Goal: Information Seeking & Learning: Understand process/instructions

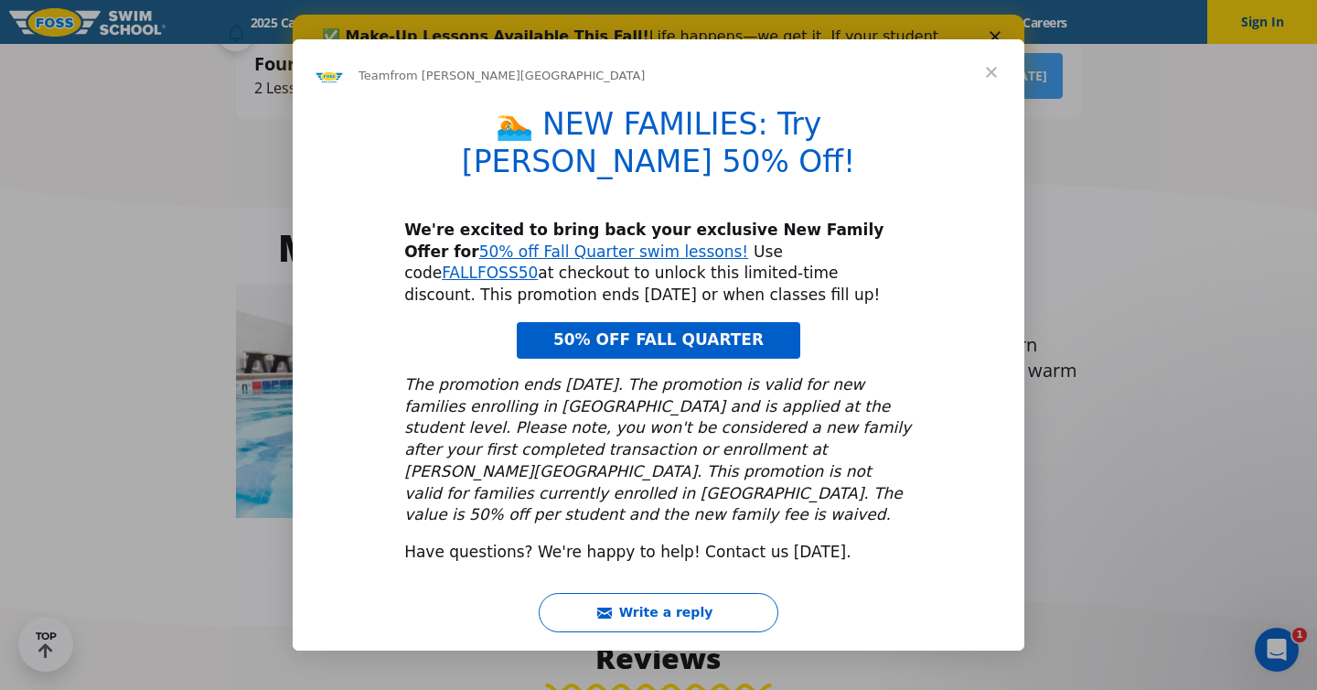
scroll to position [712, 0]
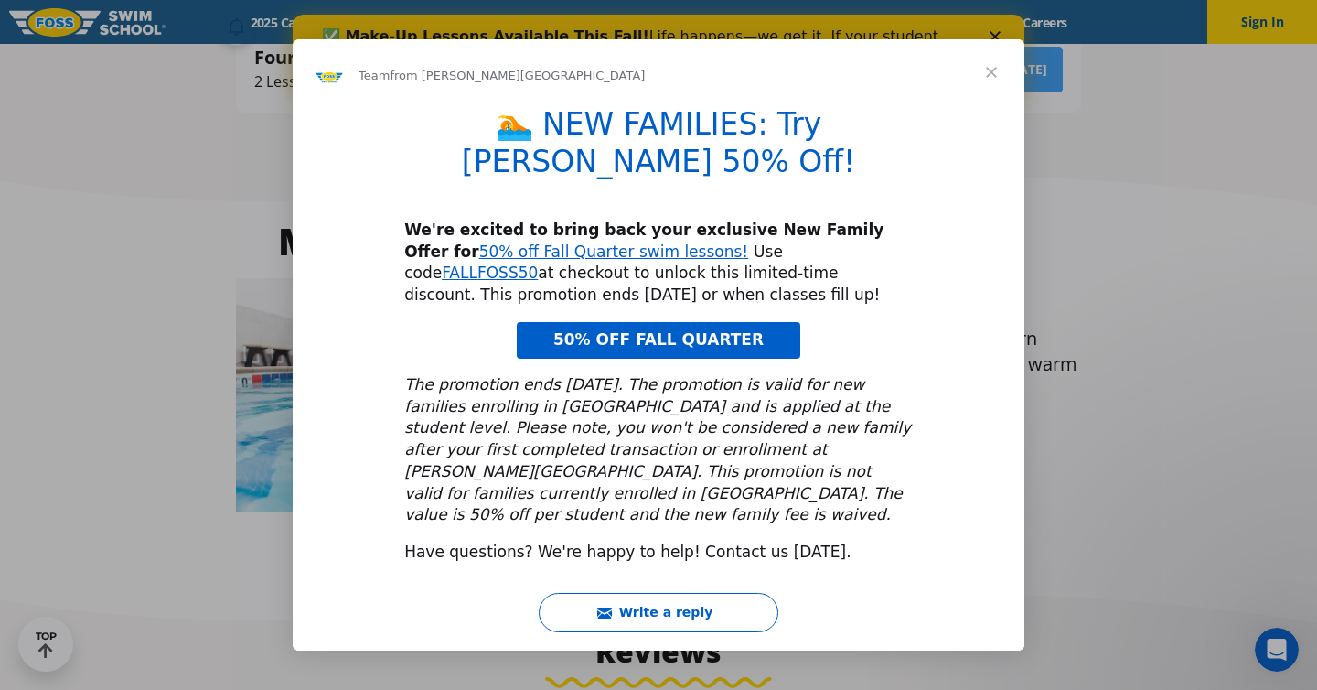
click at [991, 96] on span "Close" at bounding box center [992, 72] width 66 height 66
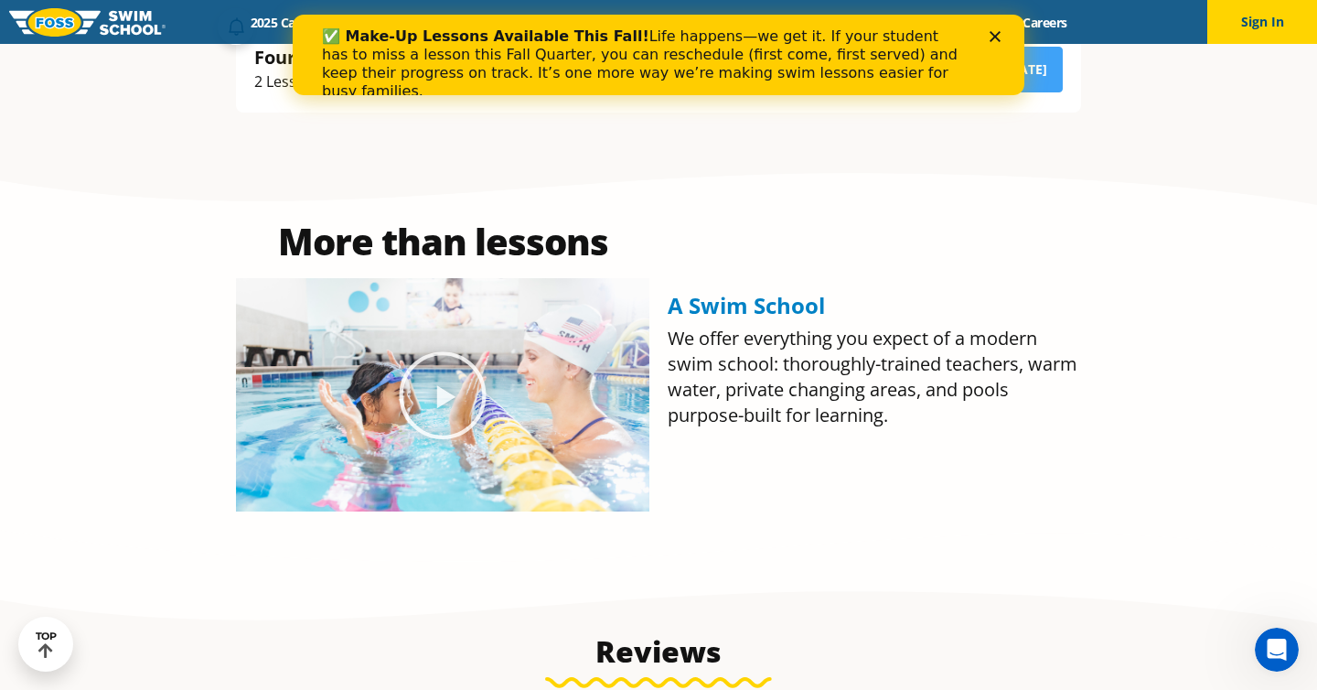
click at [990, 40] on icon "Close" at bounding box center [995, 36] width 11 height 11
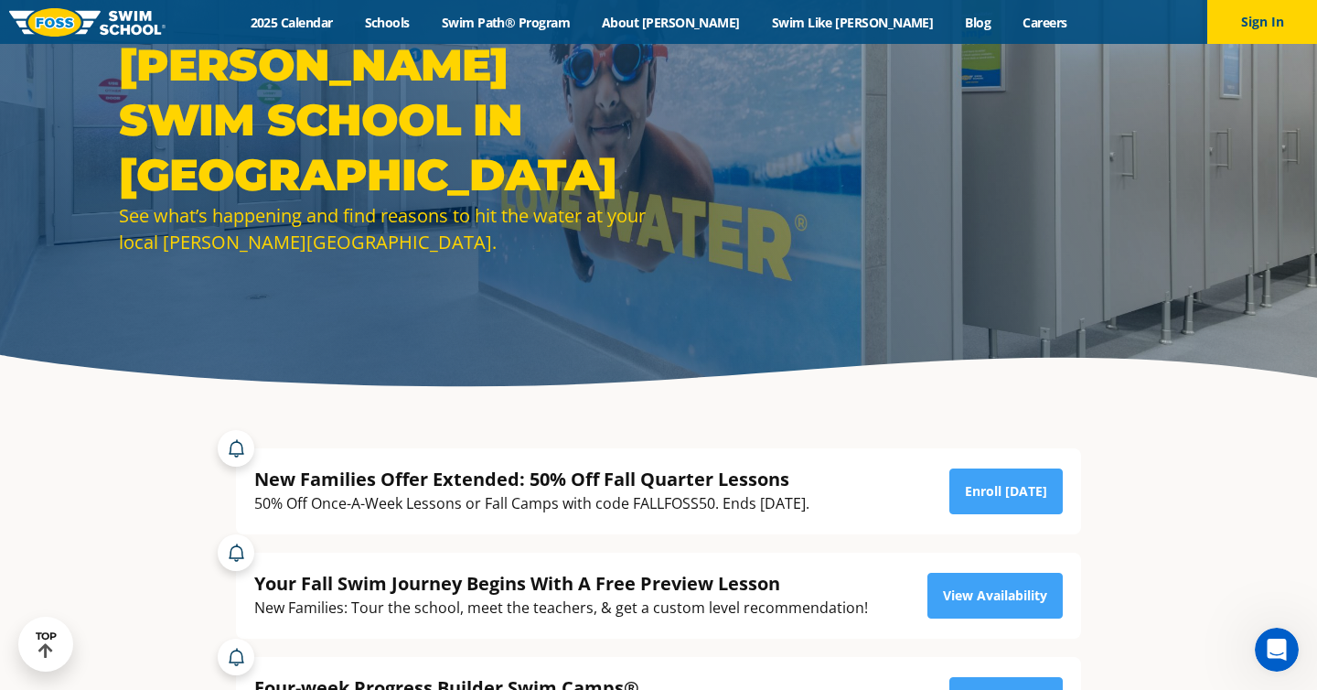
scroll to position [48, 0]
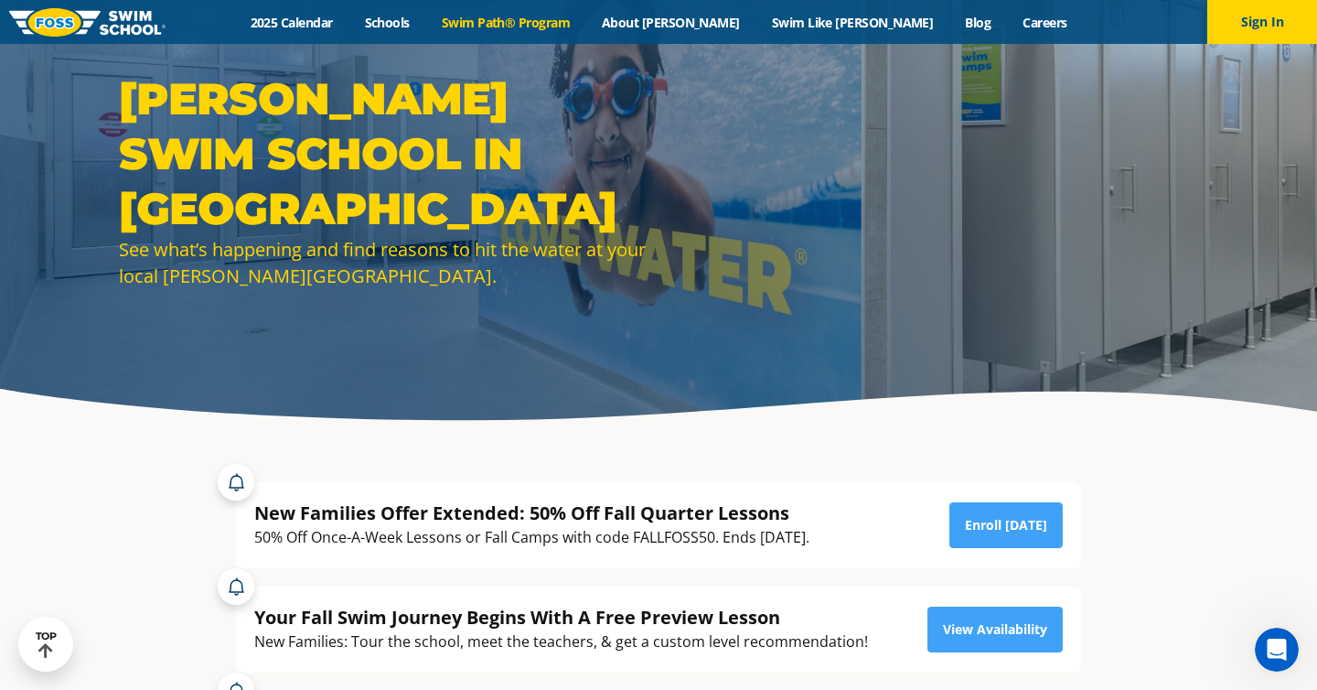
click at [585, 19] on link "Swim Path® Program" at bounding box center [505, 22] width 160 height 17
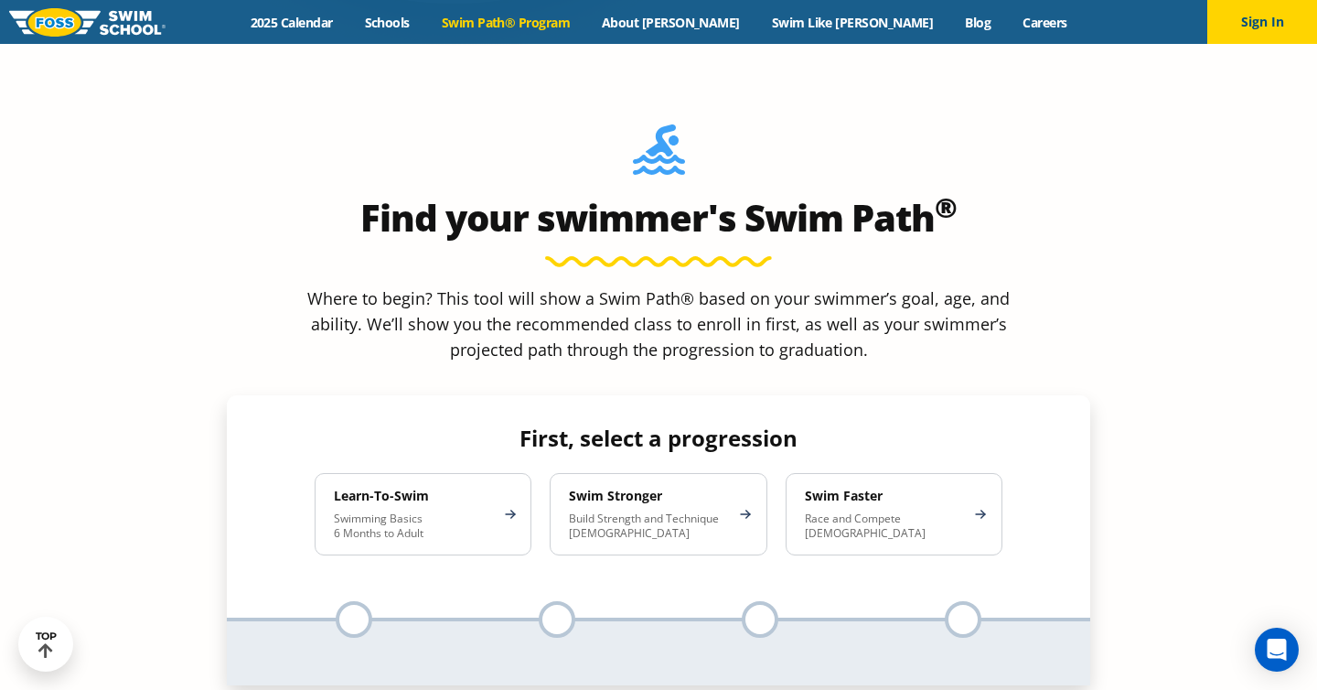
scroll to position [1610, 0]
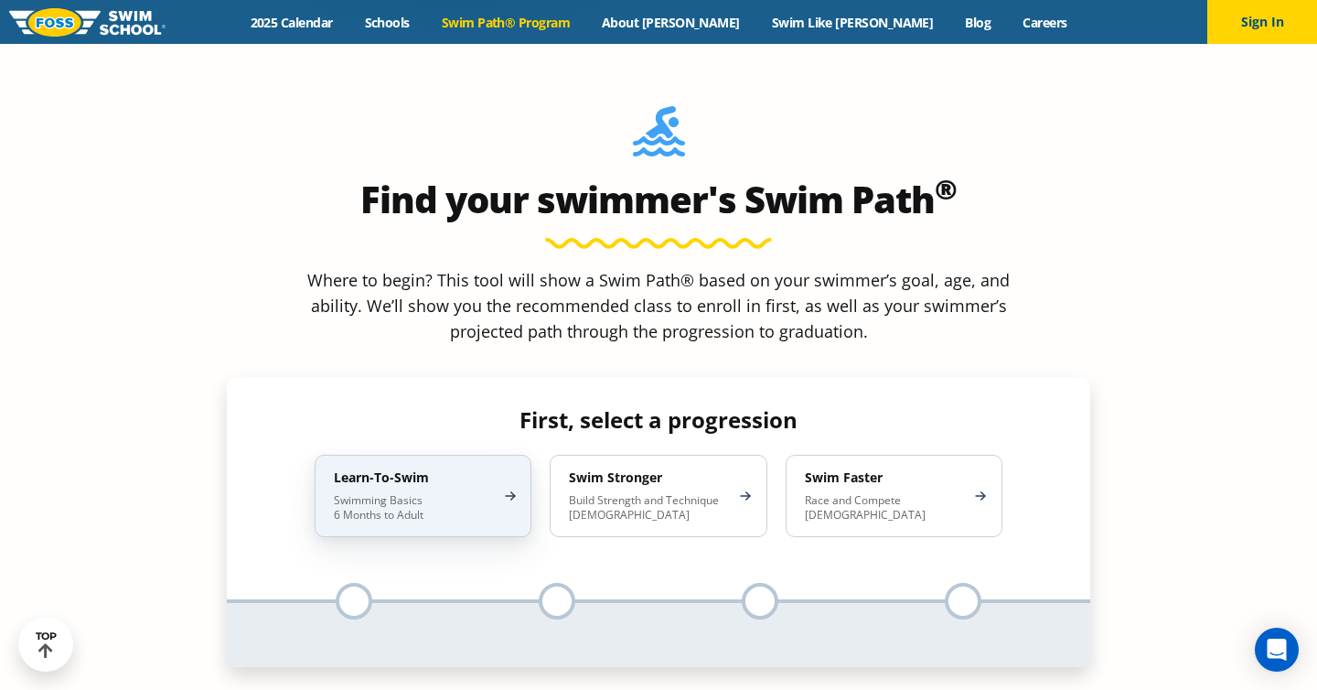
click at [481, 493] on p "Swimming Basics 6 Months to Adult" at bounding box center [414, 507] width 160 height 29
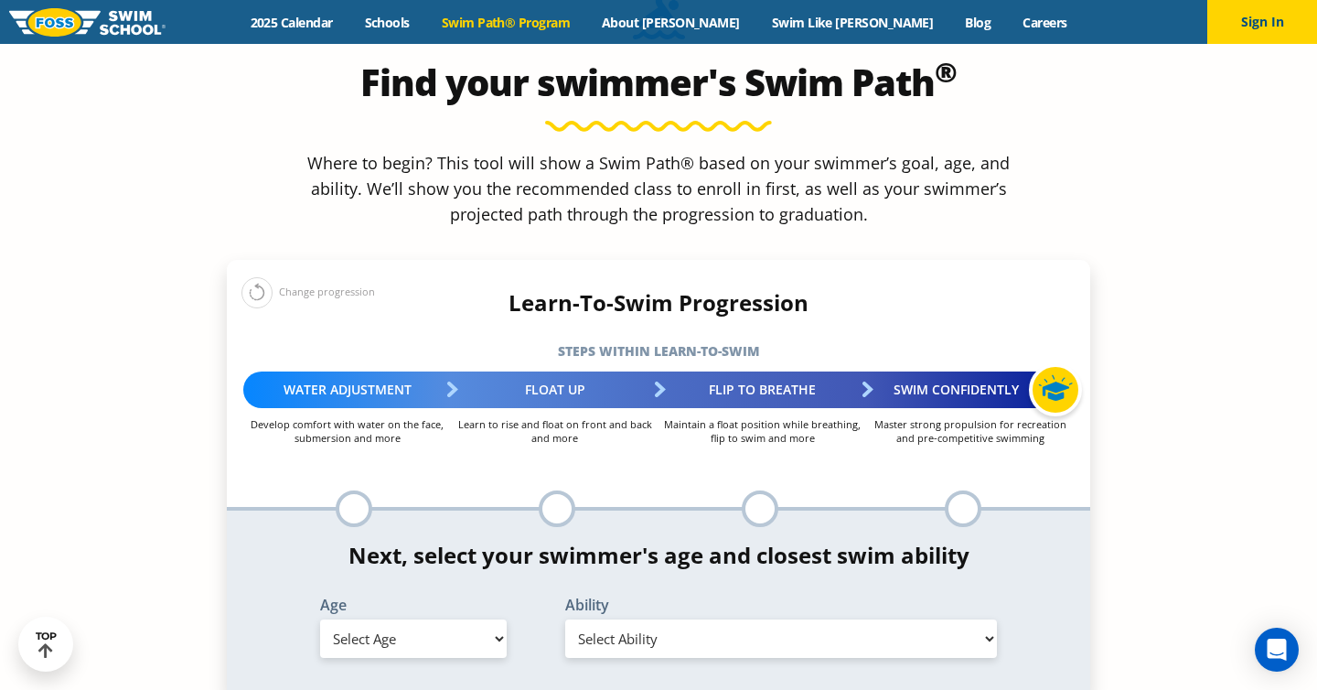
scroll to position [1729, 0]
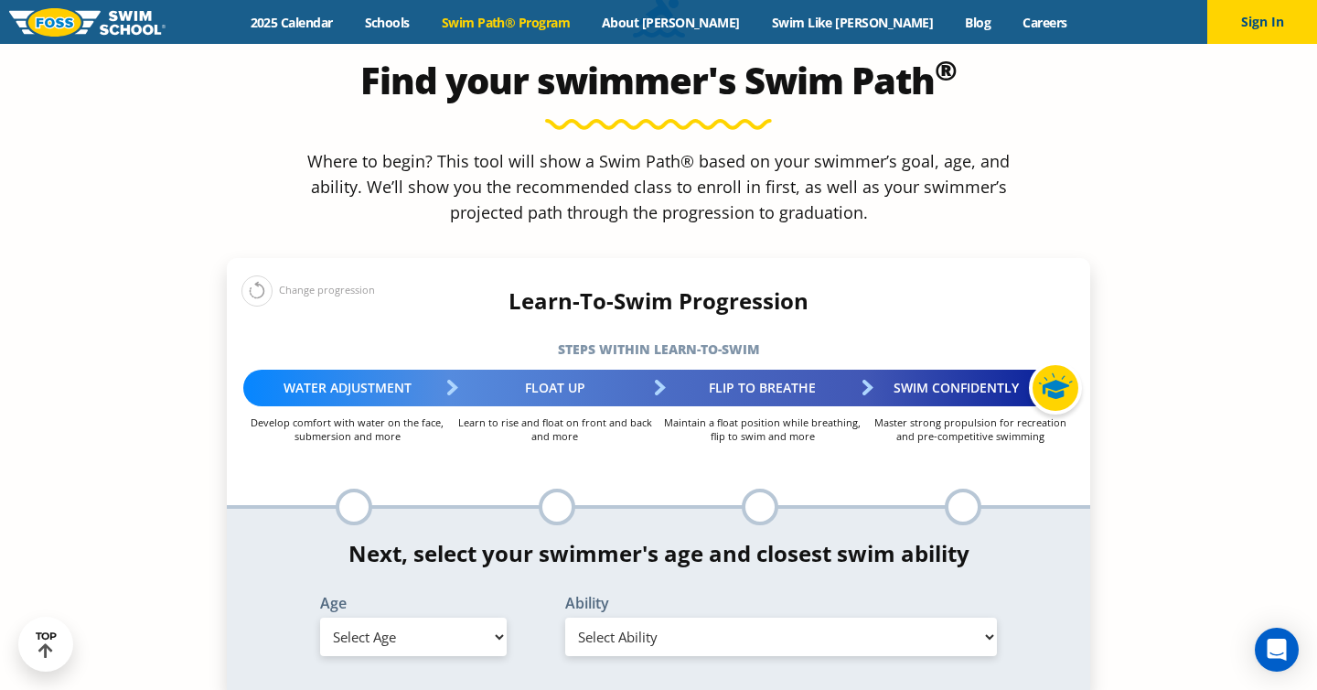
click at [457, 617] on select "Select Age [DEMOGRAPHIC_DATA] months - 1 year 1 year 2 years 3 years 4 years 5 …" at bounding box center [413, 636] width 187 height 38
select select "5-years"
click at [624, 617] on select "Select Ability First in-water experience When in the water, reliant on a life j…" at bounding box center [781, 636] width 432 height 38
select select "5-years-first-in-water-experience"
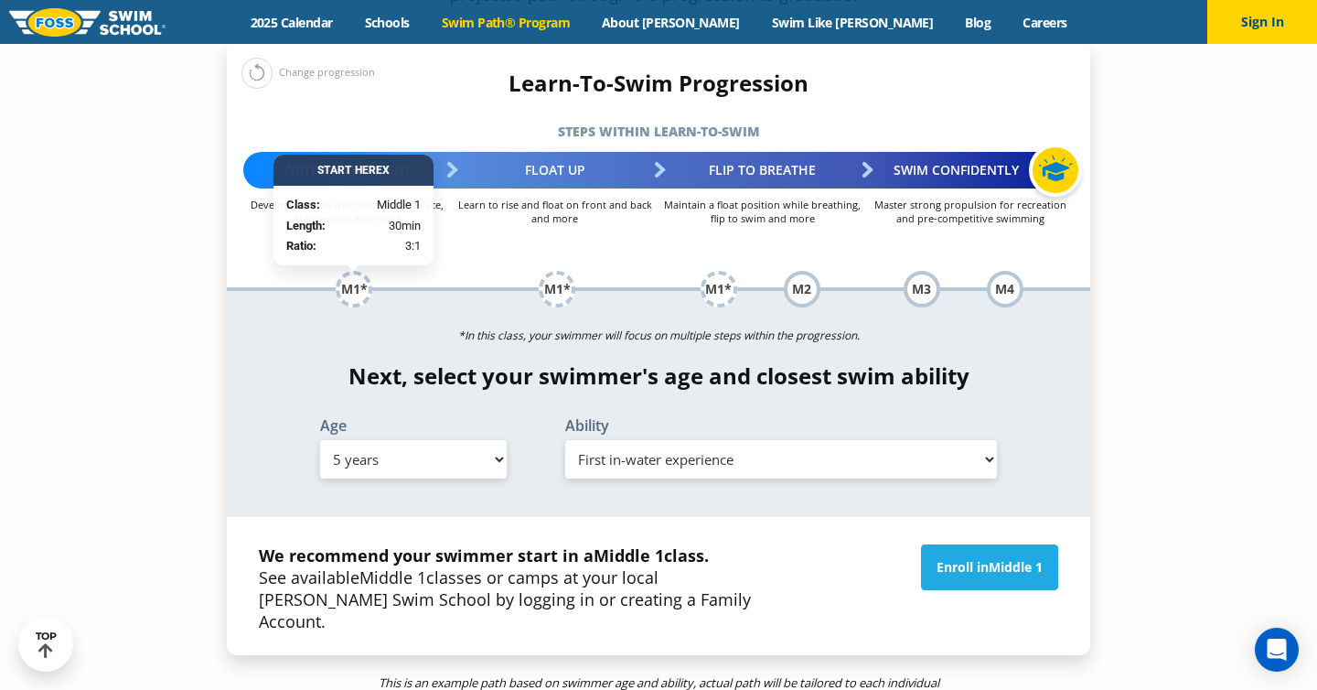
scroll to position [1948, 0]
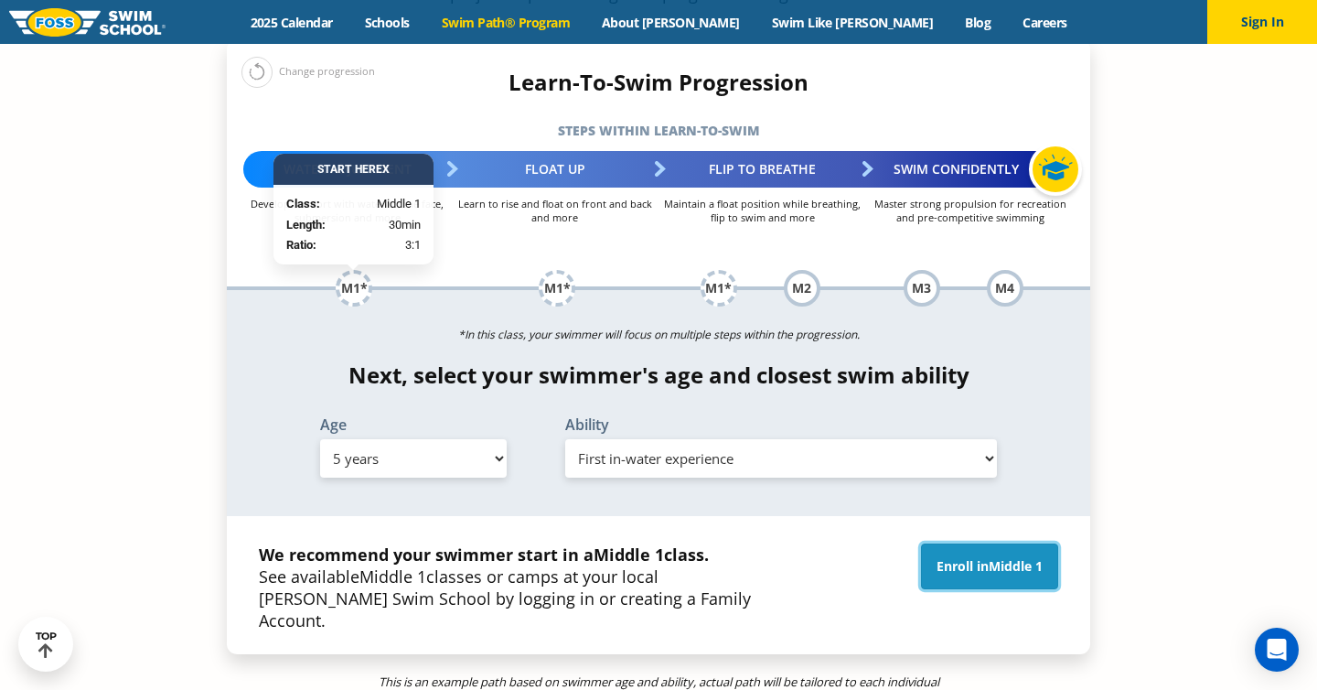
click at [989, 557] on span "Middle 1" at bounding box center [1016, 565] width 54 height 17
